Goal: Information Seeking & Learning: Learn about a topic

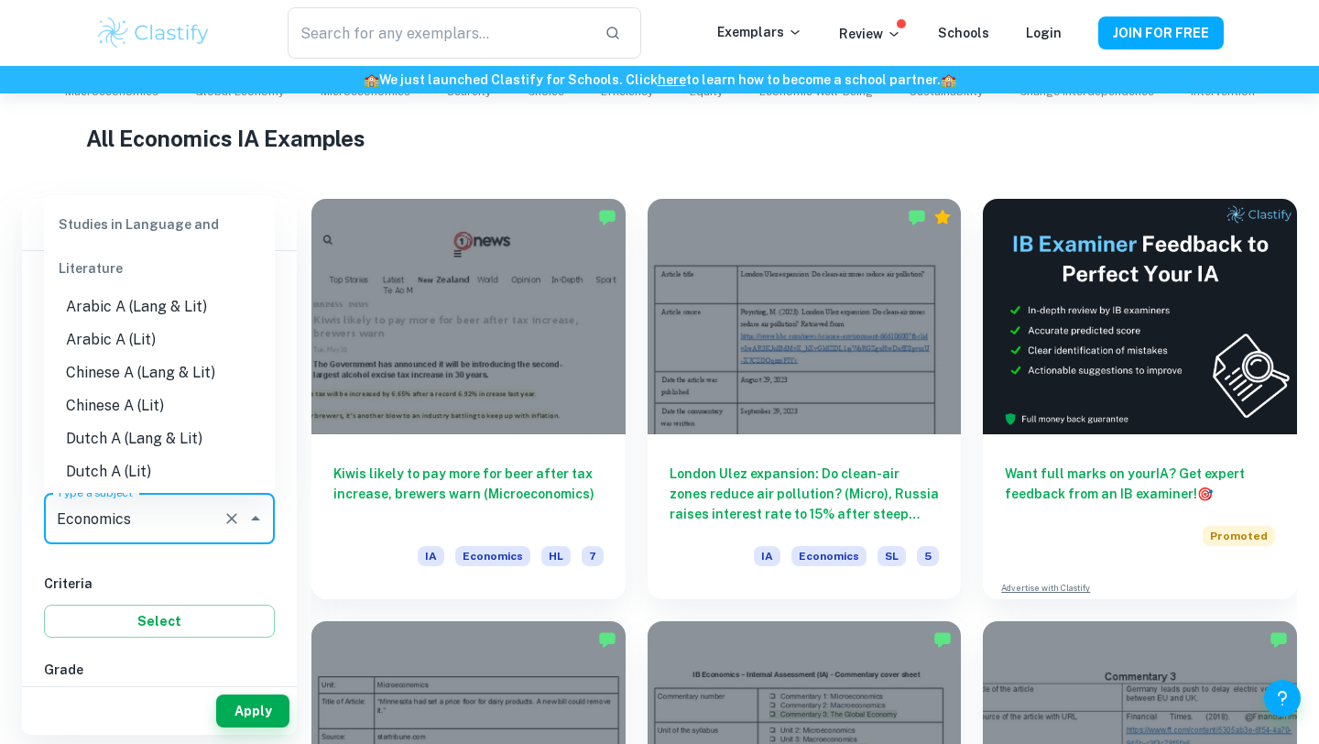
scroll to position [130, 0]
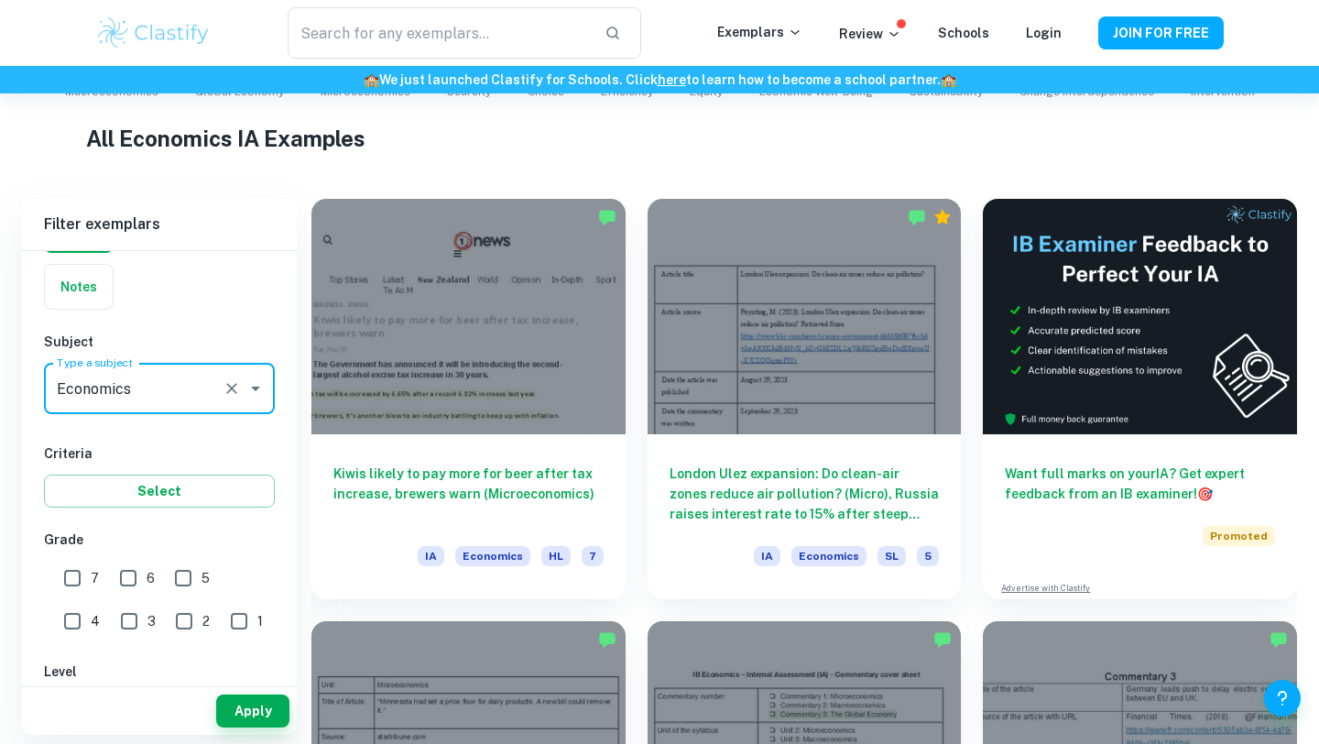
click at [250, 392] on icon "Open" at bounding box center [256, 388] width 22 height 22
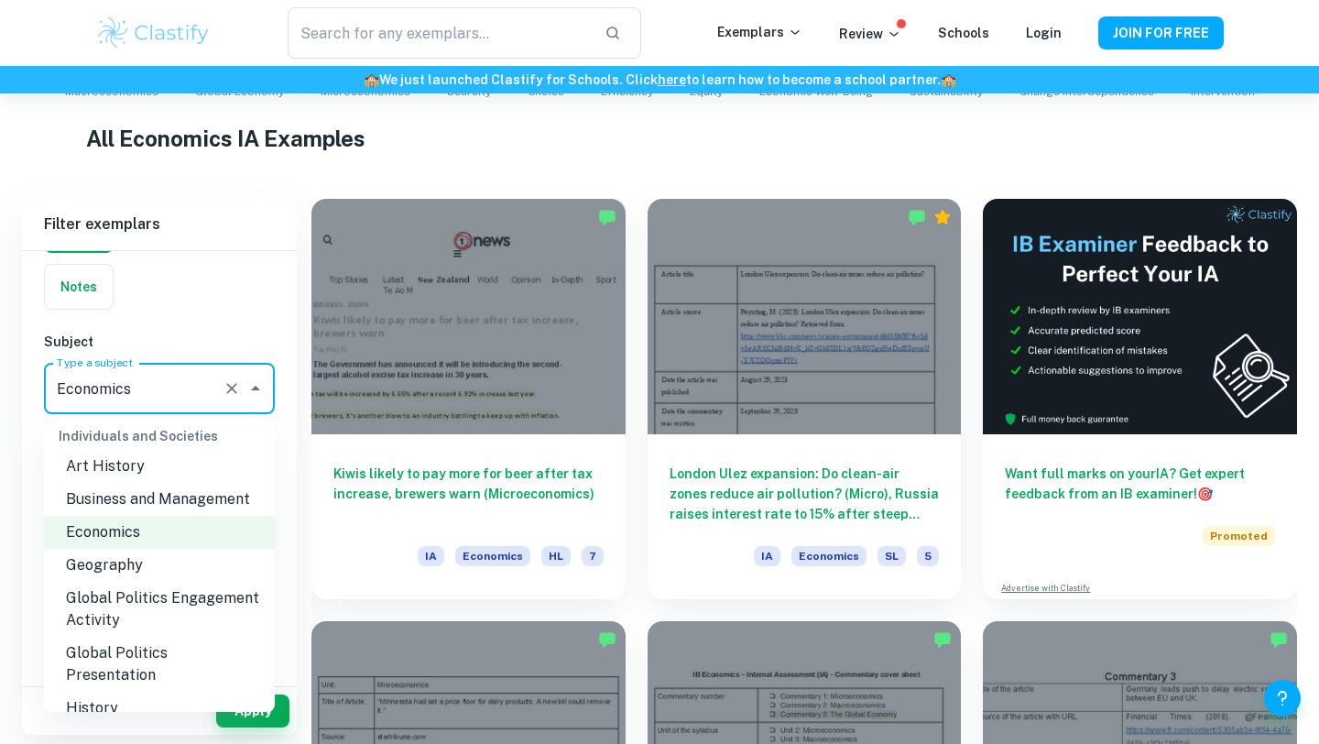
scroll to position [2155, 0]
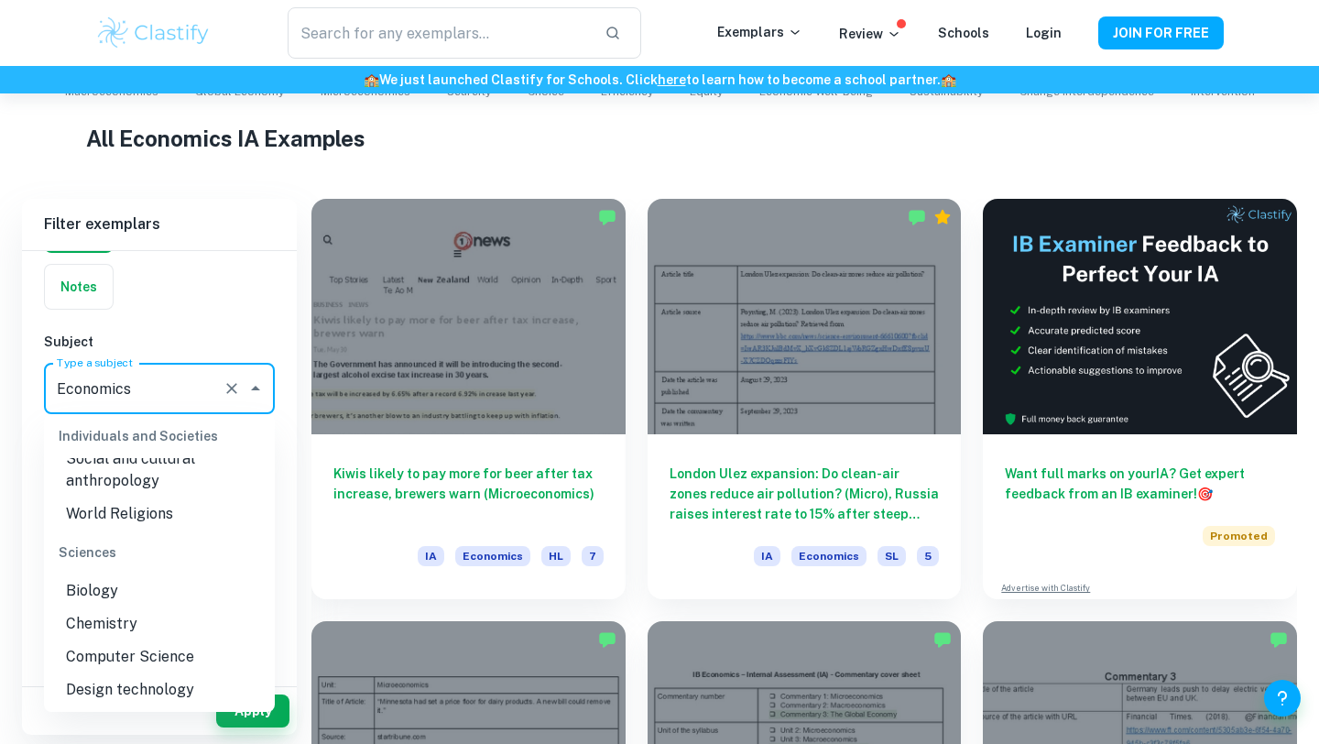
click at [138, 607] on li "Chemistry" at bounding box center [159, 623] width 231 height 33
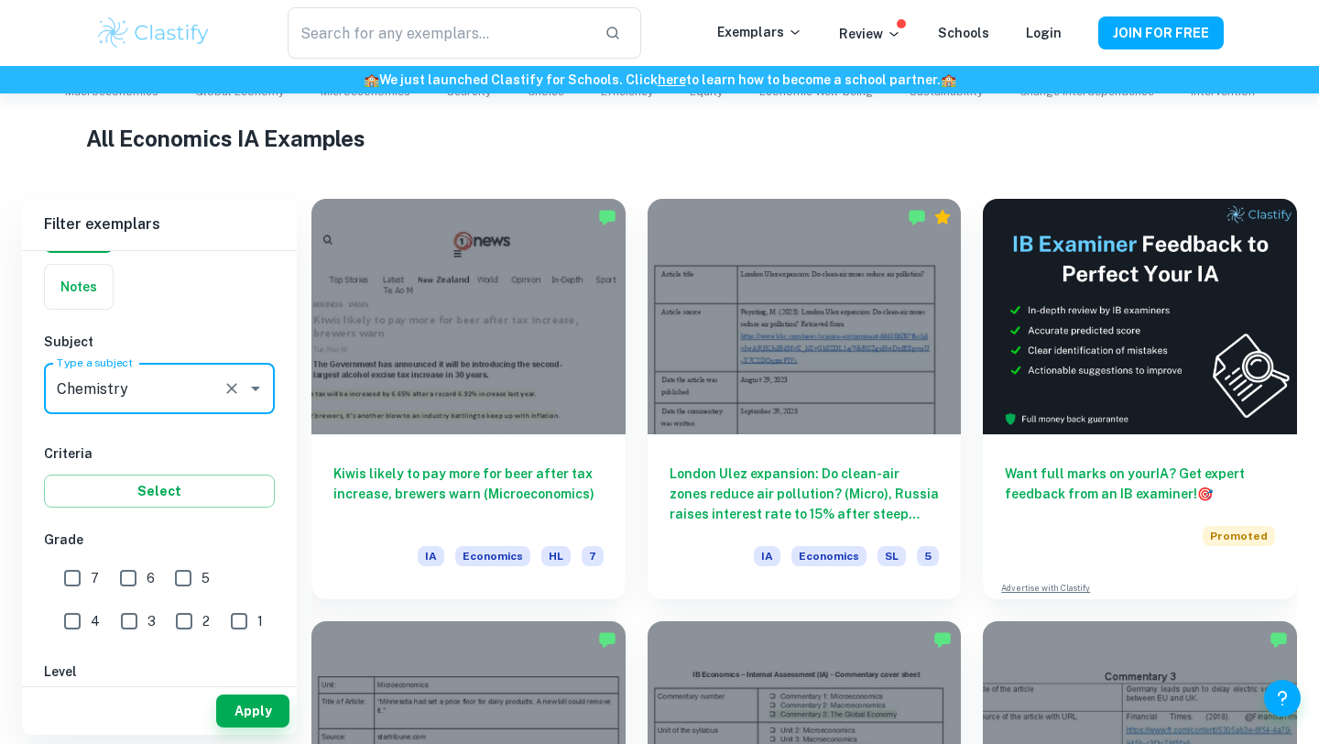
click at [79, 592] on input "7" at bounding box center [72, 578] width 37 height 37
checkbox input "true"
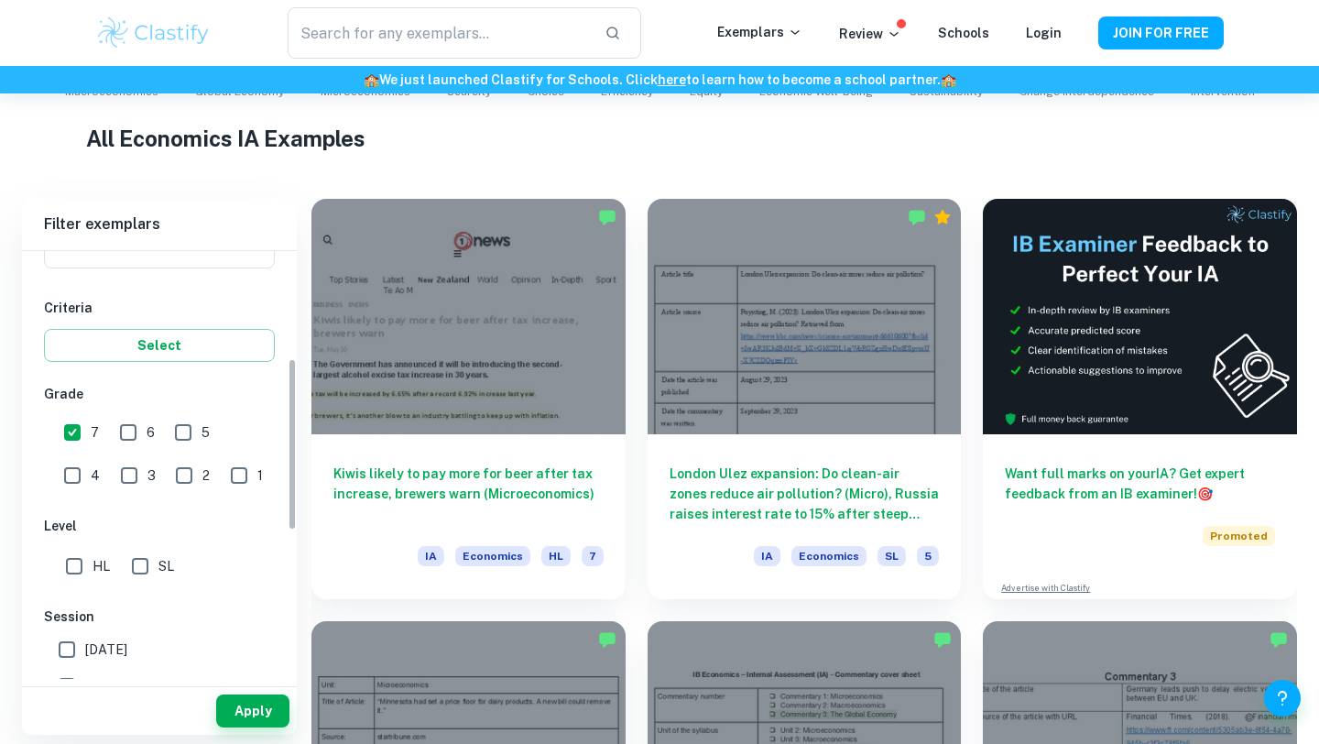
scroll to position [278, 0]
click at [67, 572] on input "HL" at bounding box center [74, 564] width 37 height 37
checkbox input "true"
click at [255, 711] on button "Apply" at bounding box center [252, 710] width 73 height 33
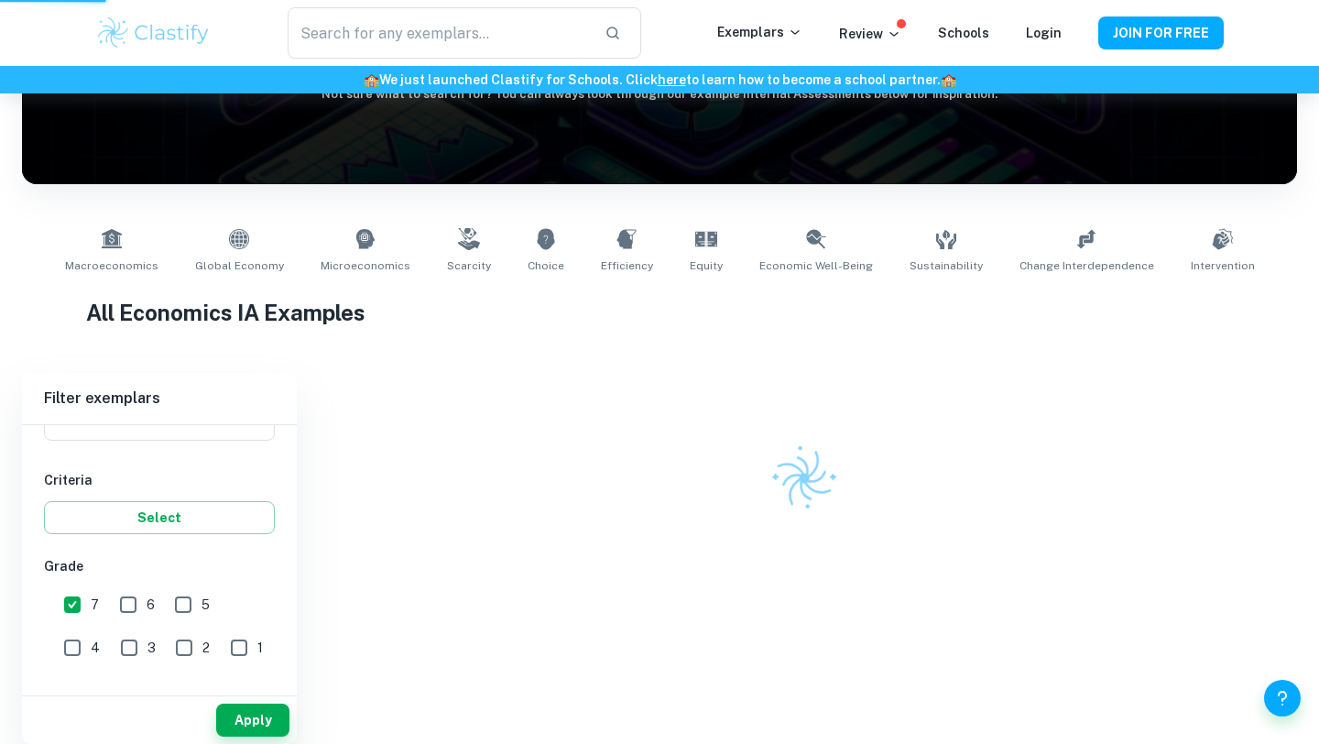
scroll to position [217, 0]
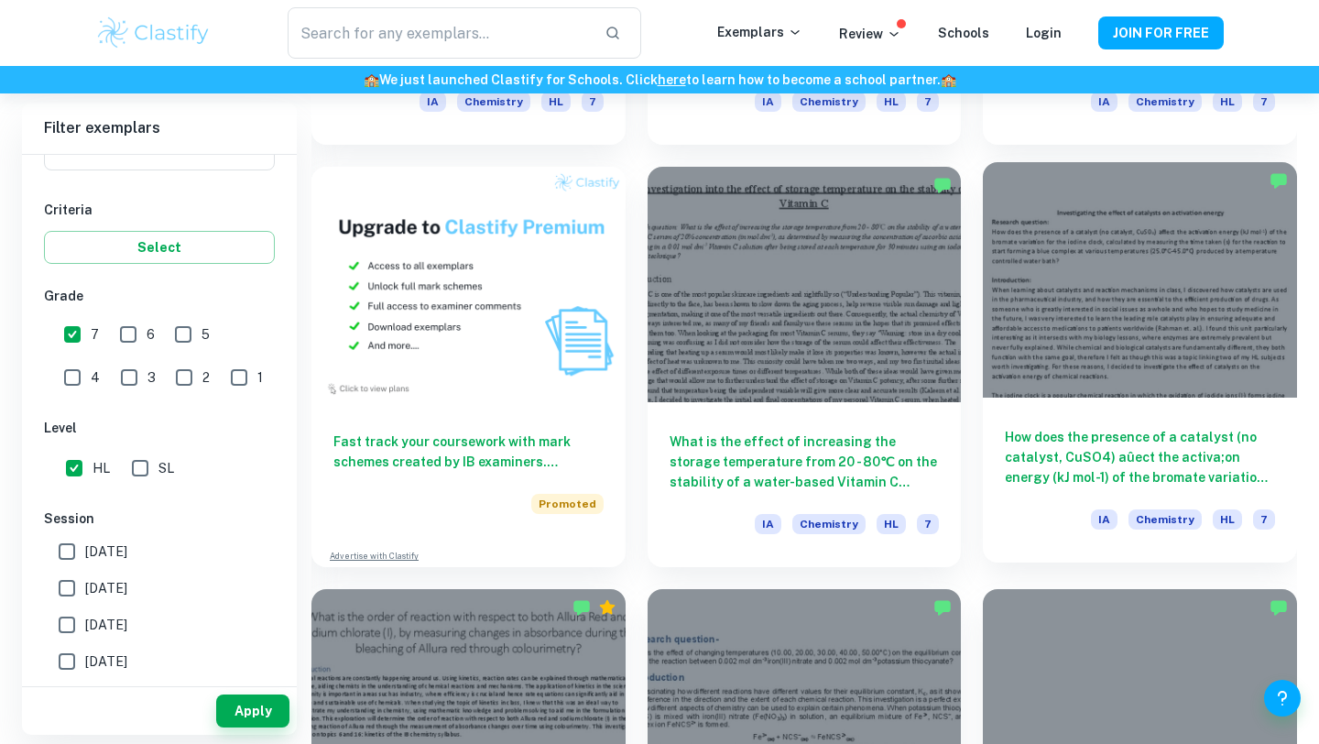
scroll to position [1328, 0]
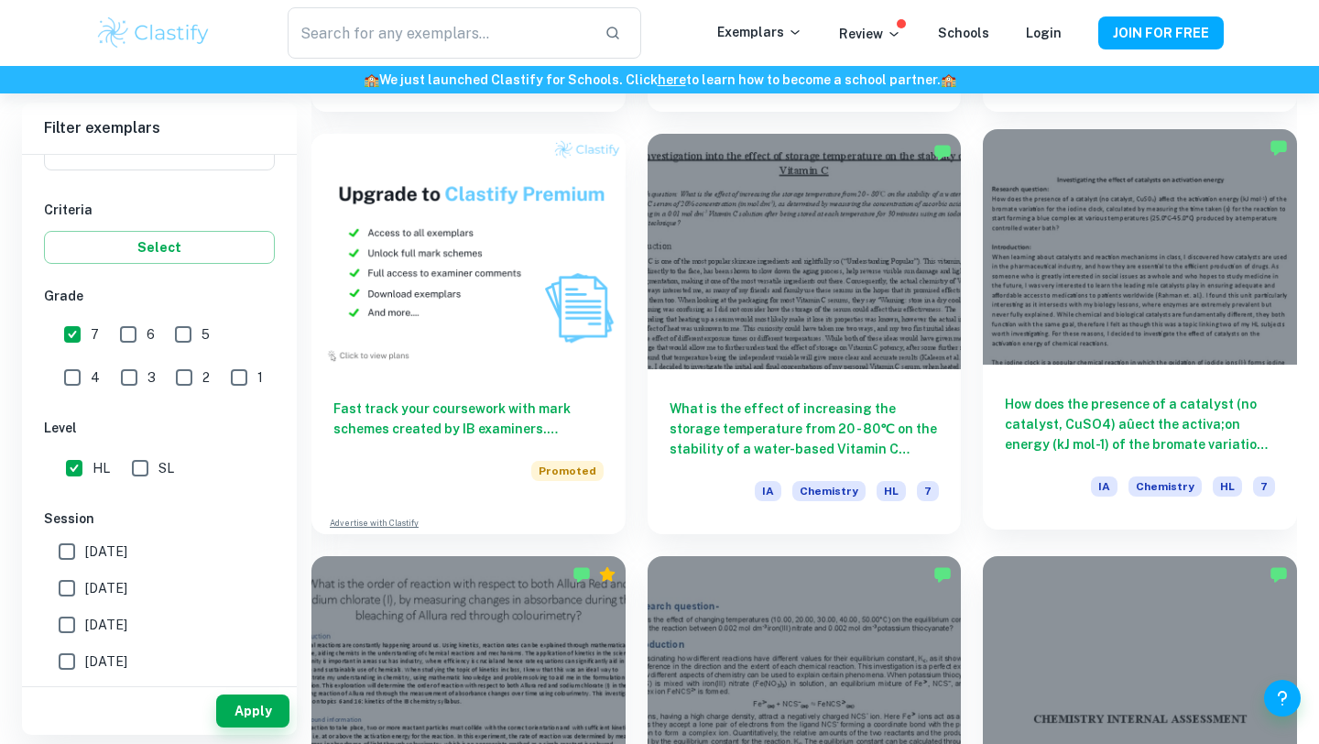
click at [1095, 420] on h6 "How does the presence of a catalyst (no catalyst, CuSO4) aûect the activa;on en…" at bounding box center [1140, 424] width 270 height 60
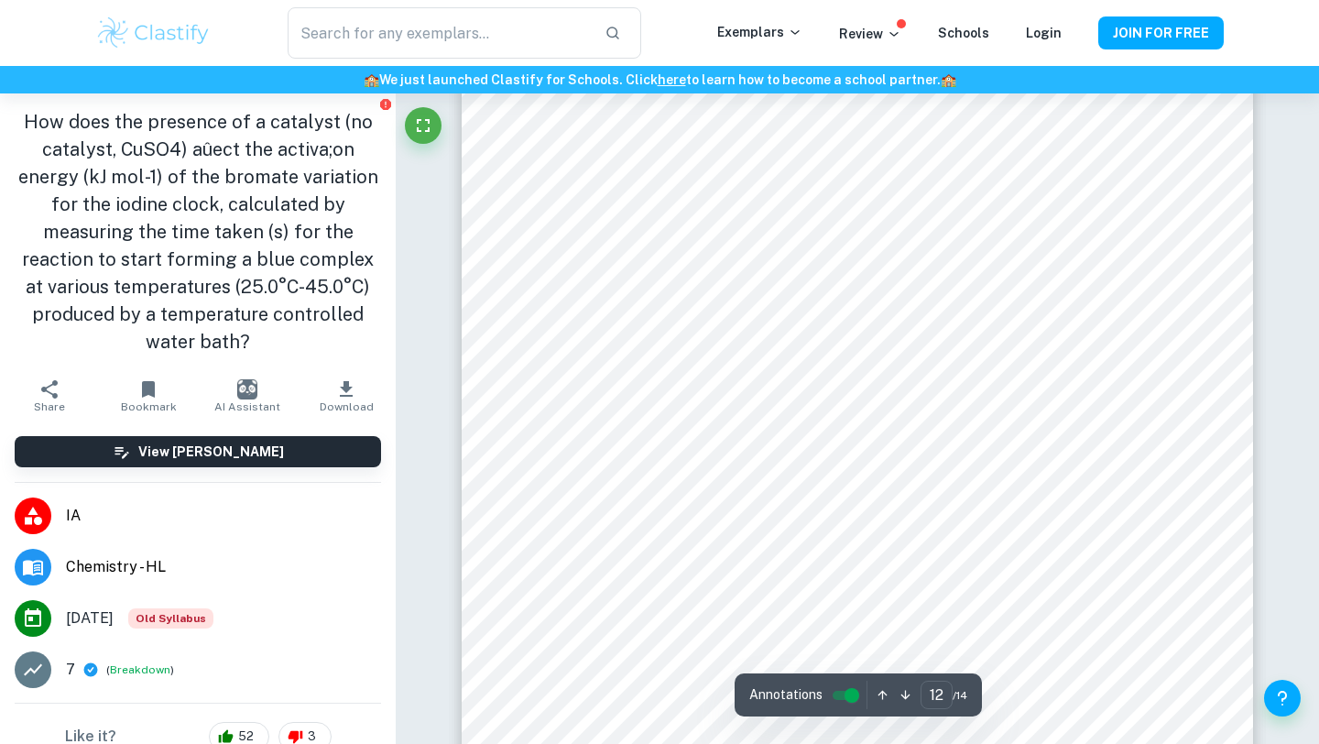
scroll to position [12959, 0]
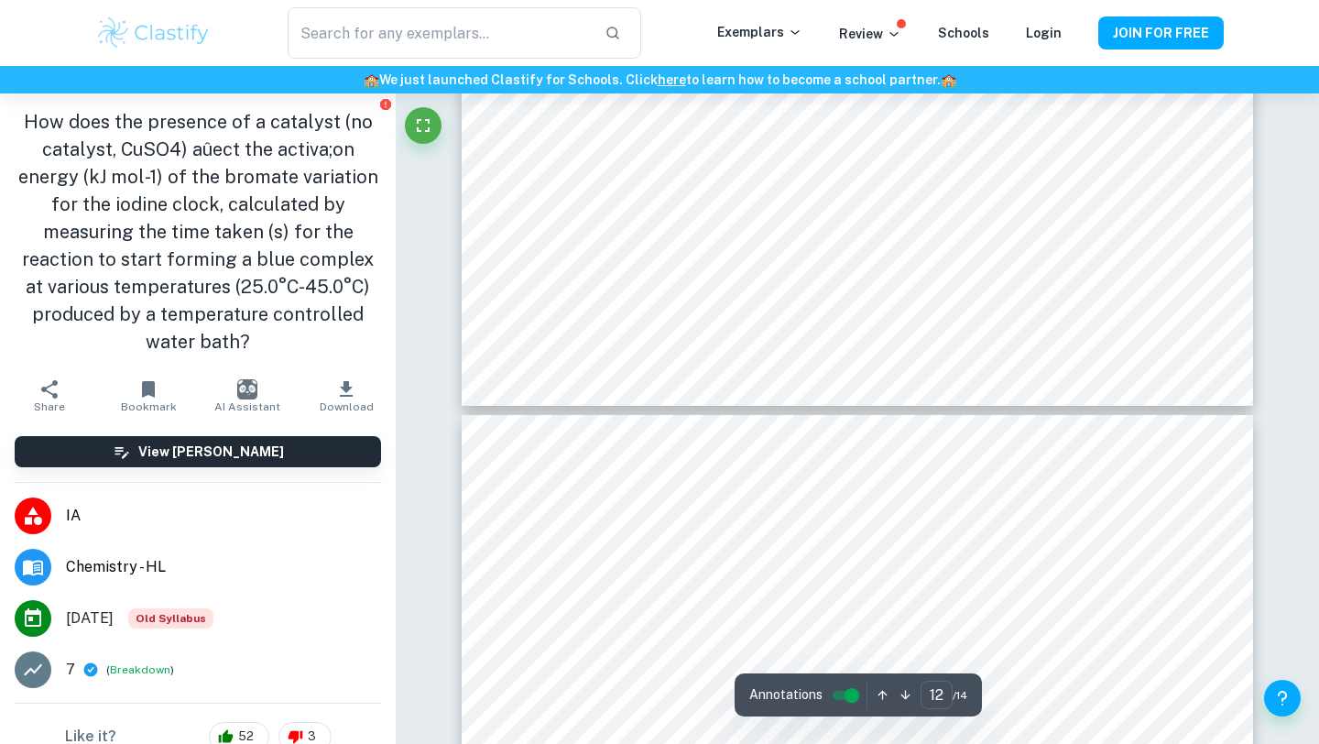
type input "11"
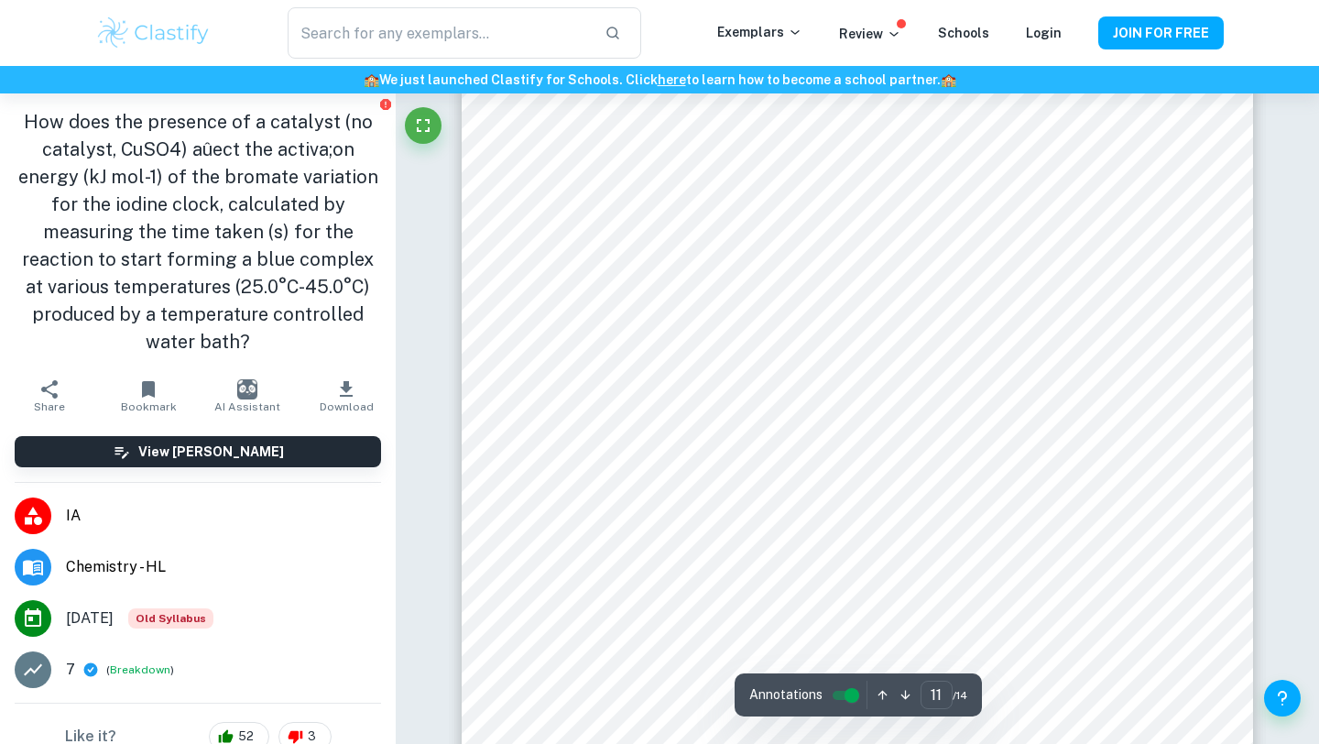
scroll to position [12019, 0]
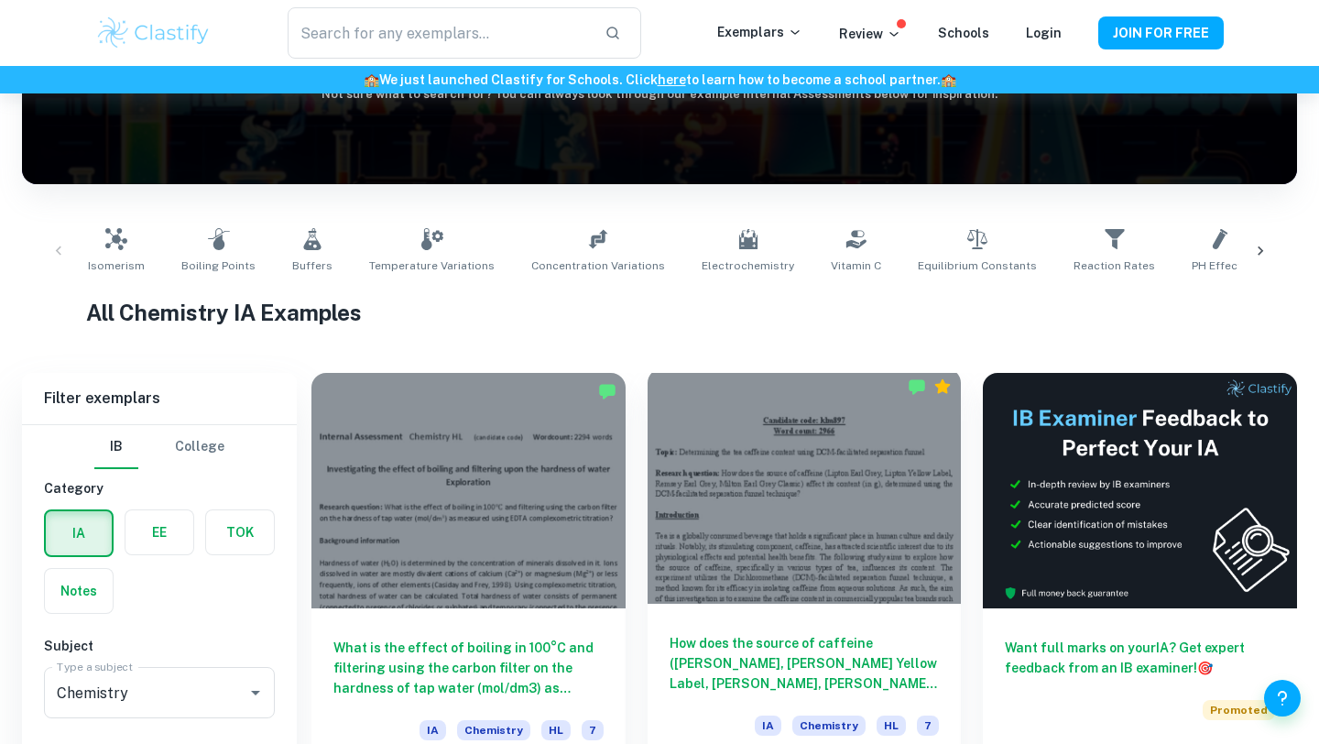
scroll to position [504, 0]
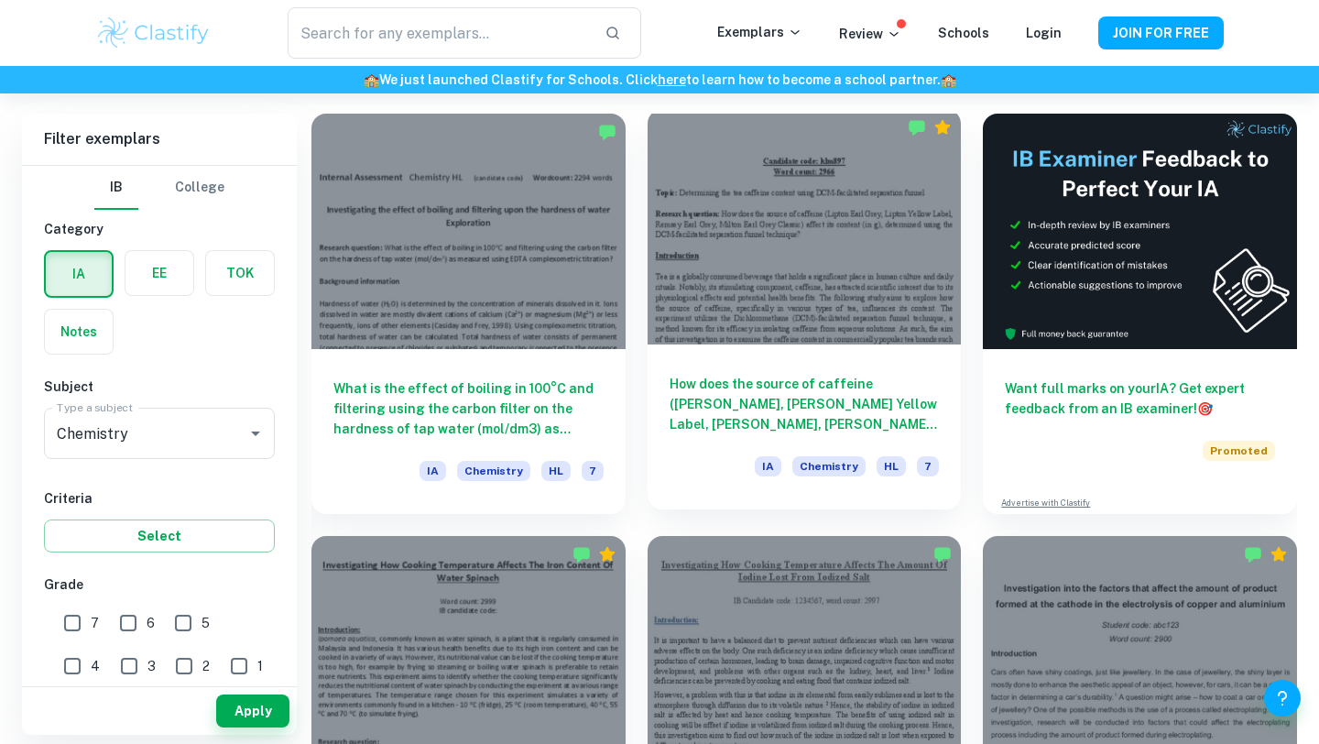
click at [748, 413] on h6 "How does the source of caffeine ([PERSON_NAME], [PERSON_NAME] Yellow Label, [PE…" at bounding box center [805, 404] width 270 height 60
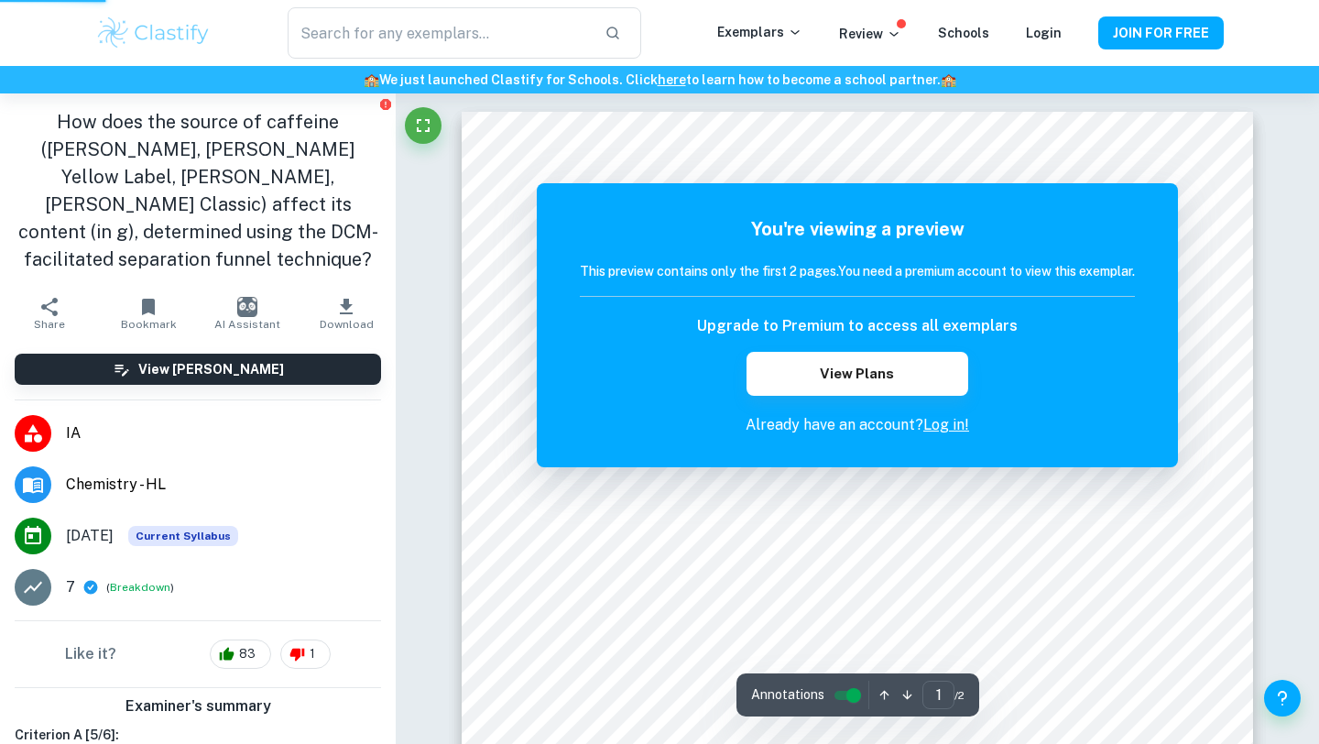
scroll to position [504, 0]
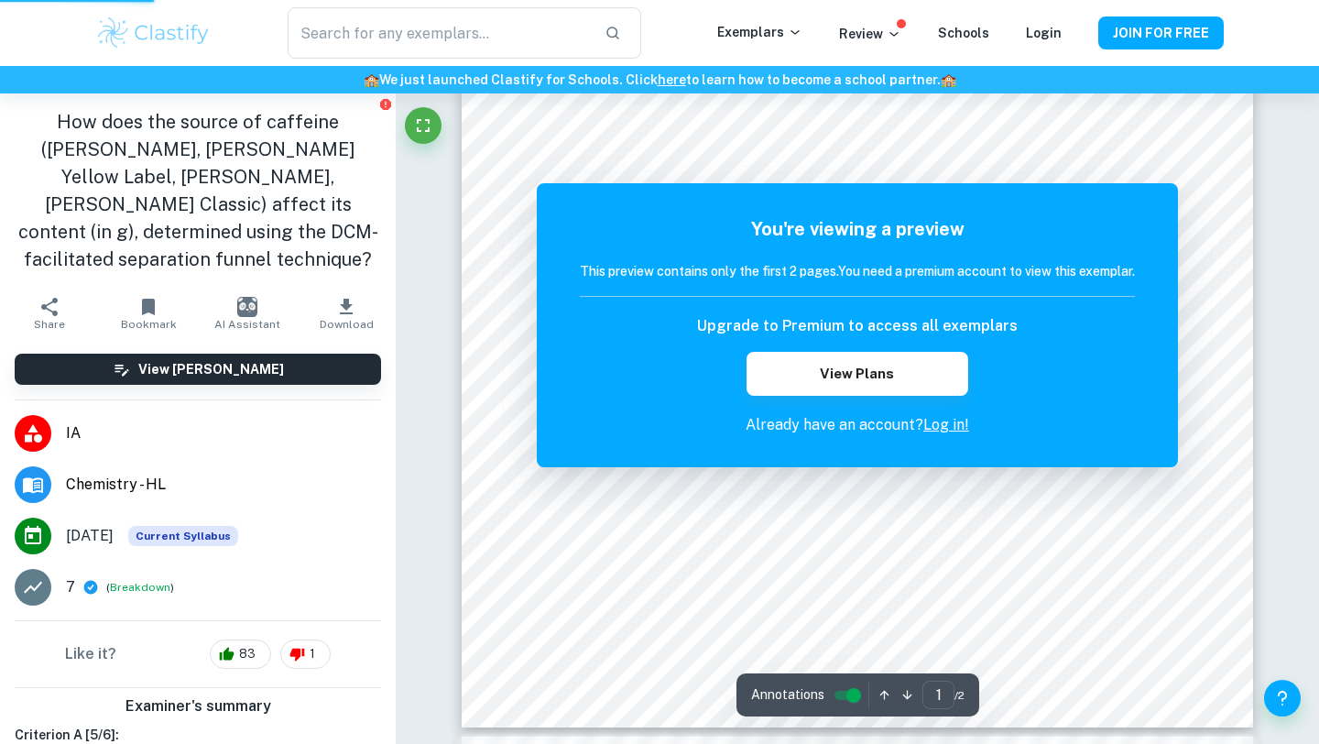
click at [161, 29] on img at bounding box center [153, 33] width 116 height 37
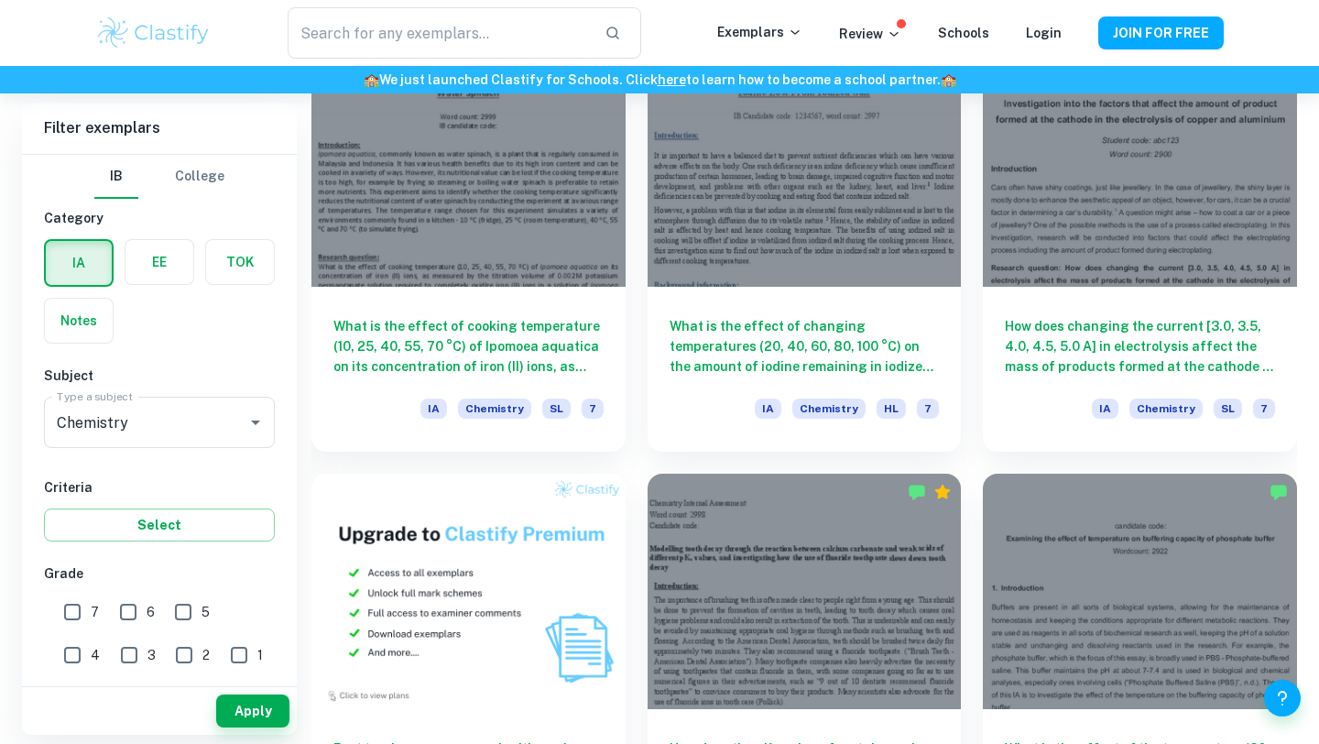
scroll to position [982, 0]
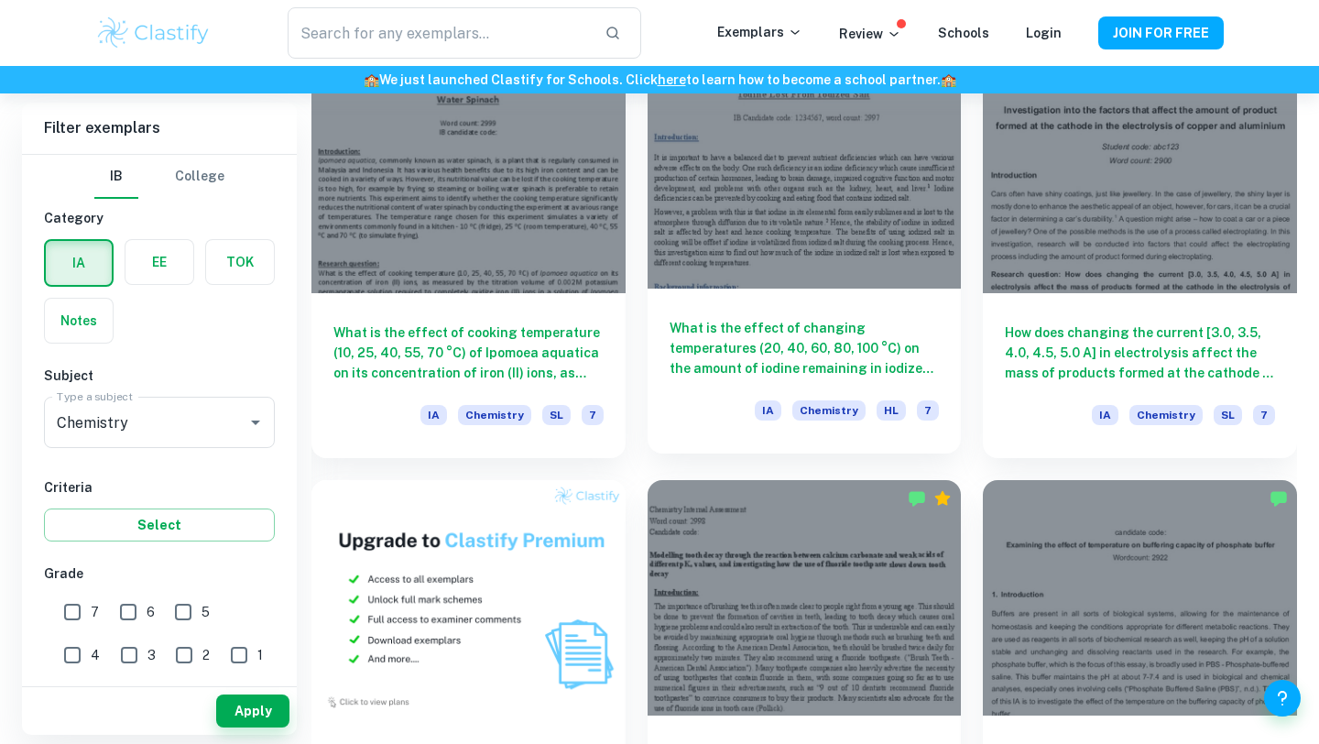
click at [817, 351] on h6 "What is the effect of changing temperatures (20, 40, 60, 80, 100 °C) on the amo…" at bounding box center [805, 348] width 270 height 60
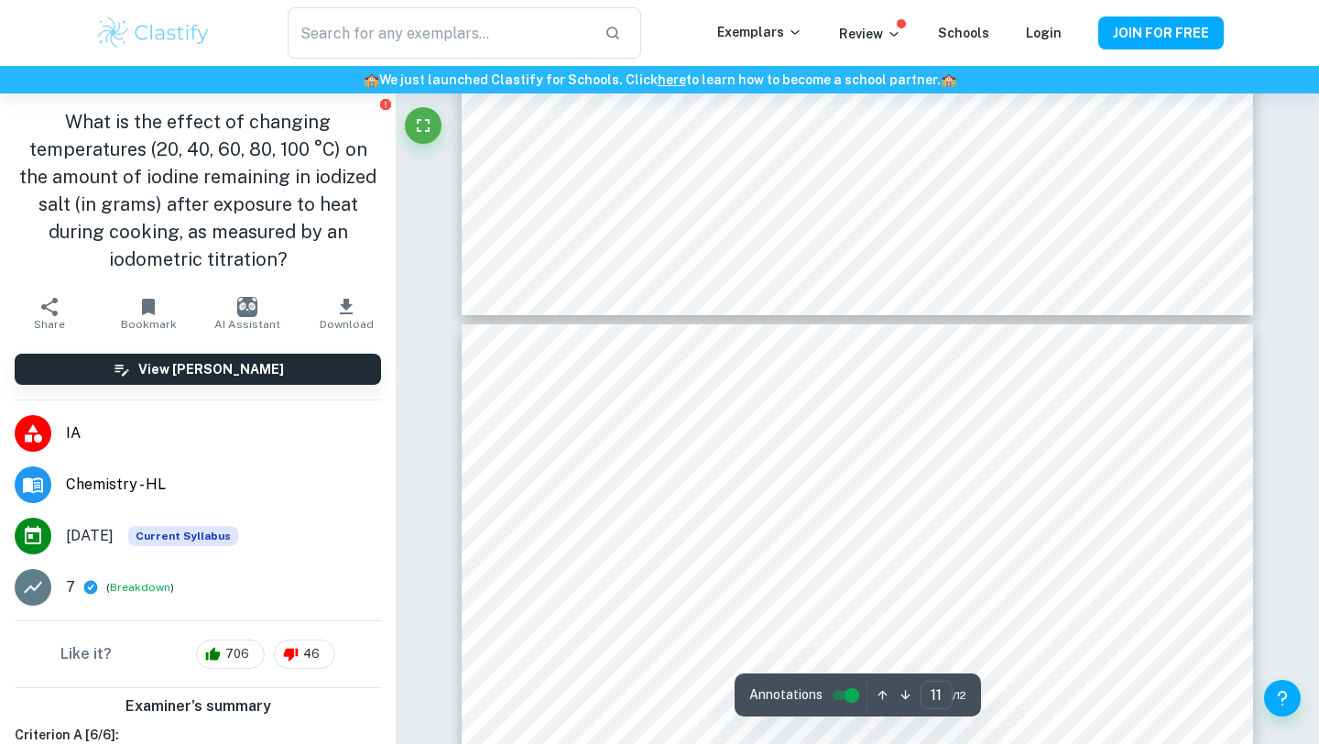
scroll to position [10558, 0]
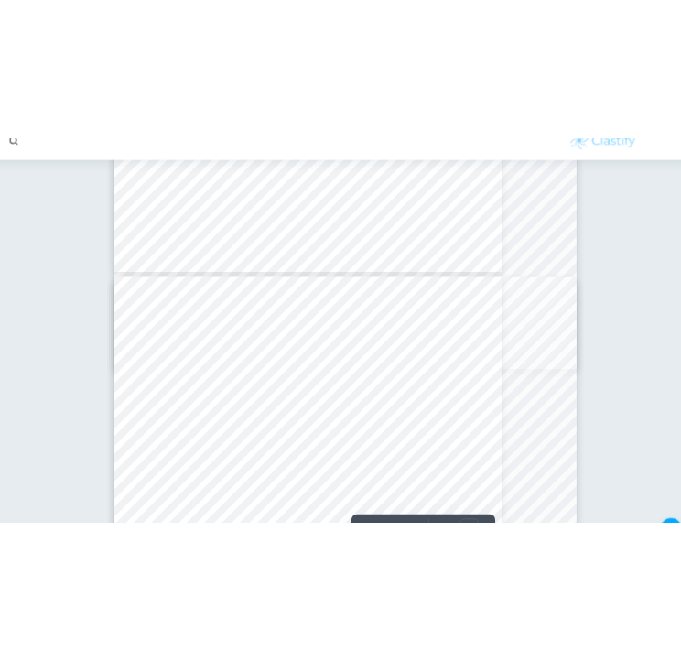
scroll to position [9759, 54]
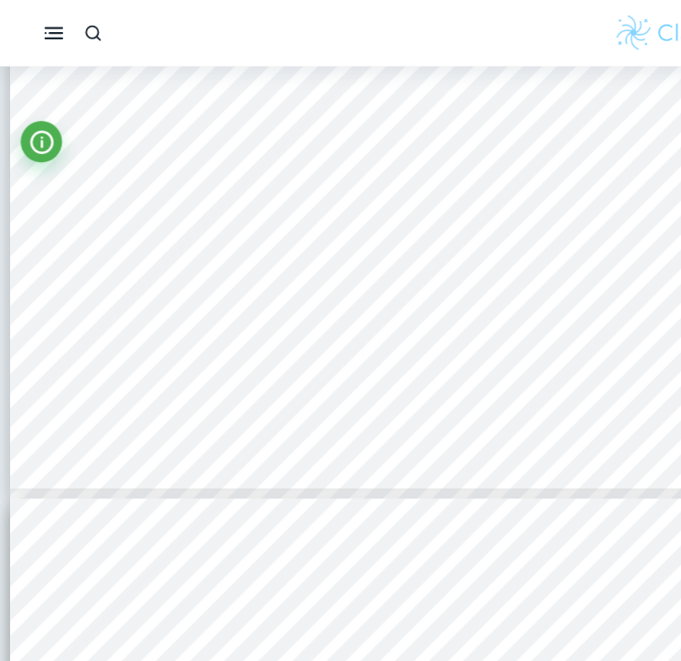
type input "10"
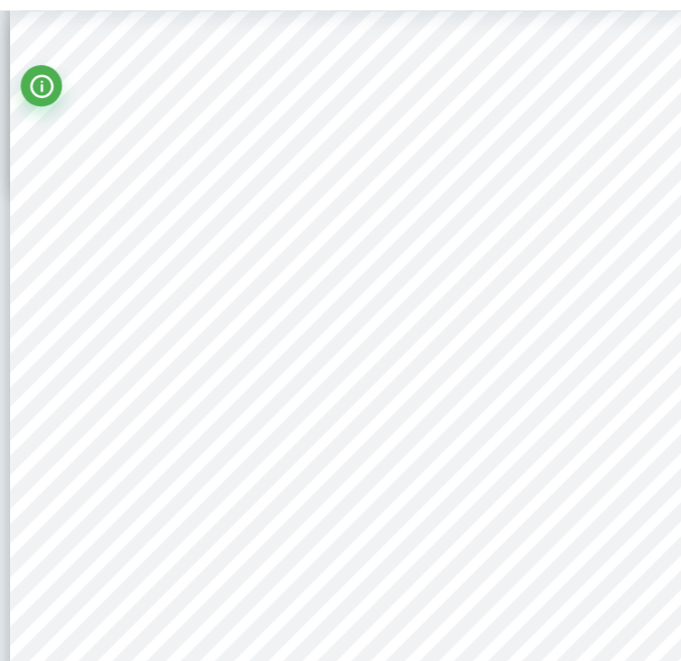
scroll to position [8201, 0]
